Goal: Communication & Community: Answer question/provide support

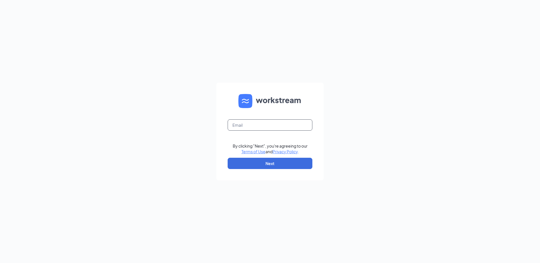
click at [260, 123] on input "text" at bounding box center [270, 124] width 85 height 11
type input "Fl1428@pjunited.com"
click at [256, 158] on button "Next" at bounding box center [270, 163] width 85 height 11
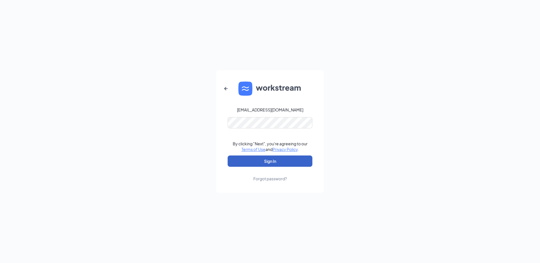
click at [255, 161] on button "Sign In" at bounding box center [270, 161] width 85 height 11
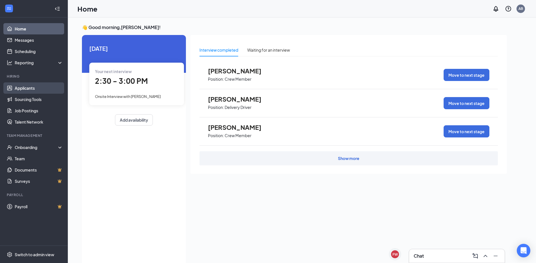
click at [29, 86] on link "Applicants" at bounding box center [39, 87] width 48 height 11
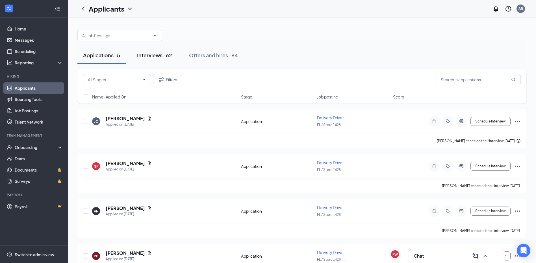
click at [162, 58] on div "Interviews · 62" at bounding box center [154, 55] width 35 height 7
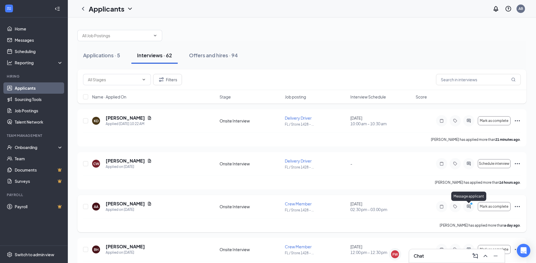
click at [472, 207] on icon "ActiveChat" at bounding box center [468, 206] width 7 height 5
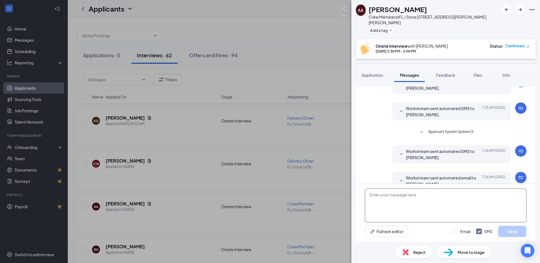
scroll to position [181, 0]
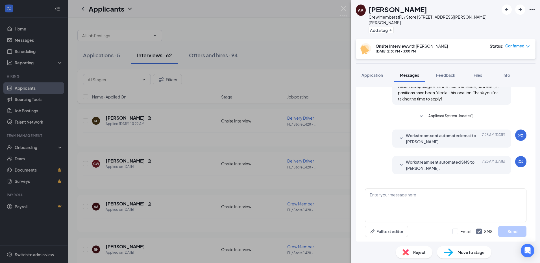
scroll to position [40, 0]
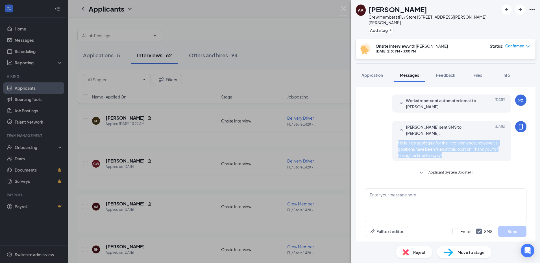
drag, startPoint x: 394, startPoint y: 132, endPoint x: 456, endPoint y: 145, distance: 63.8
click at [456, 145] on div "Hello, I do apologize for the inconvenience, however, all positions have been f…" at bounding box center [451, 149] width 107 height 19
drag, startPoint x: 456, startPoint y: 145, endPoint x: 434, endPoint y: 141, distance: 22.4
copy span "Hello, I do apologize for the inconvenience, however, all positions have been f…"
click at [330, 154] on div "AA [PERSON_NAME] Crew Member at [GEOGRAPHIC_DATA] / Store 1428 - [PERSON_NAME][…" at bounding box center [270, 131] width 540 height 263
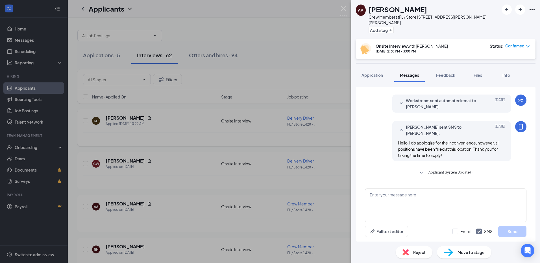
drag, startPoint x: 329, startPoint y: 141, endPoint x: 338, endPoint y: 128, distance: 16.3
click at [329, 141] on div "AA [PERSON_NAME] Crew Member at [GEOGRAPHIC_DATA] / Store 1428 - [PERSON_NAME][…" at bounding box center [270, 131] width 540 height 263
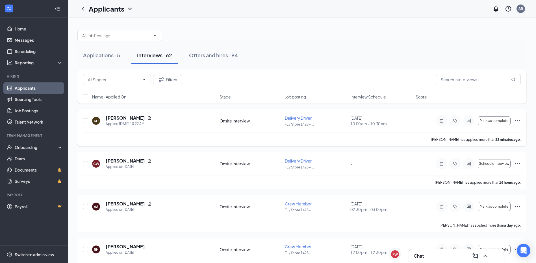
click at [471, 123] on icon "ActiveChat" at bounding box center [468, 121] width 7 height 5
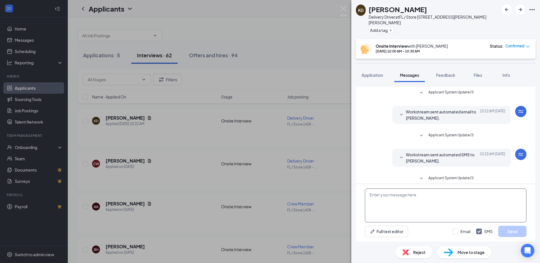
scroll to position [53, 0]
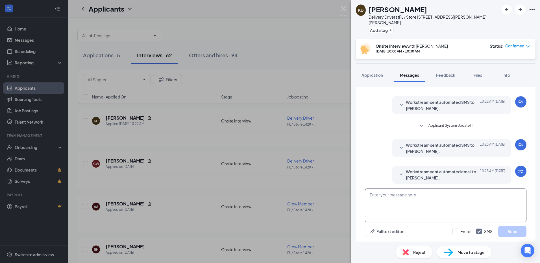
paste textarea "Hello, I do apologize for the inconvenience, however, all positions have been f…"
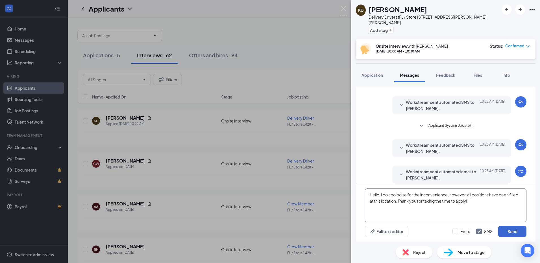
type textarea "Hello, I do apologize for the inconvenience, however, all positions have been f…"
click at [503, 230] on button "Send" at bounding box center [512, 231] width 28 height 11
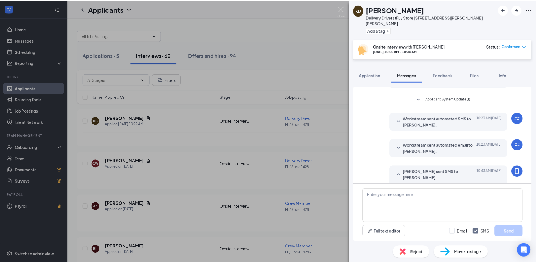
scroll to position [95, 0]
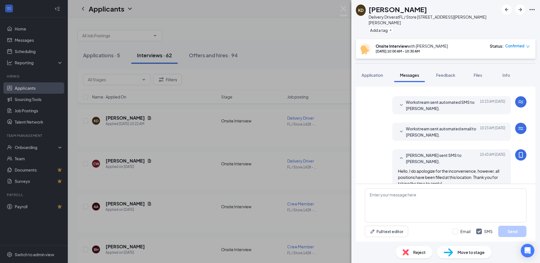
click at [285, 68] on div "KD [PERSON_NAME] Delivery Driver at FL / Store 1428 - [PERSON_NAME] [PERSON_NAM…" at bounding box center [270, 131] width 540 height 263
